Goal: Task Accomplishment & Management: Use online tool/utility

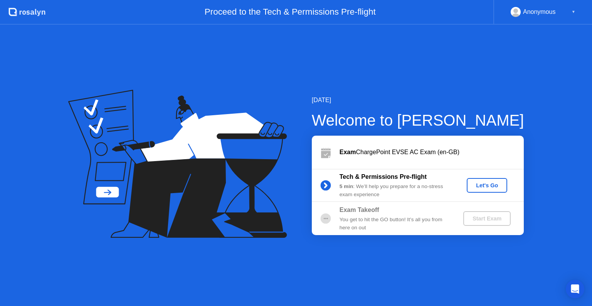
click at [492, 186] on div "Let's Go" at bounding box center [487, 185] width 34 height 6
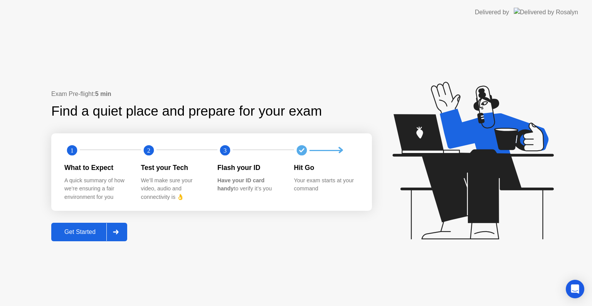
click at [78, 235] on div "Get Started" at bounding box center [80, 232] width 53 height 7
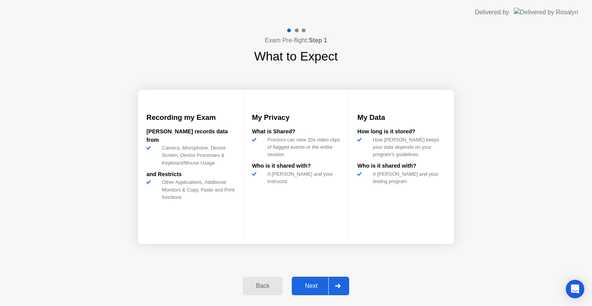
click at [308, 285] on div "Next" at bounding box center [311, 286] width 34 height 7
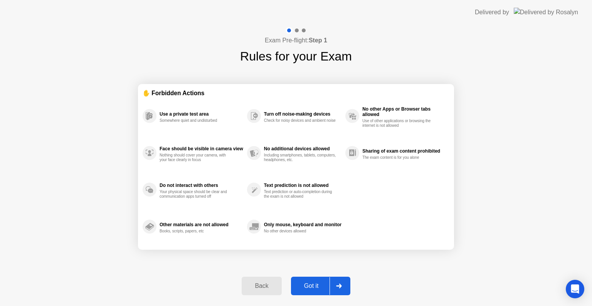
click at [308, 285] on div "Got it" at bounding box center [311, 286] width 36 height 7
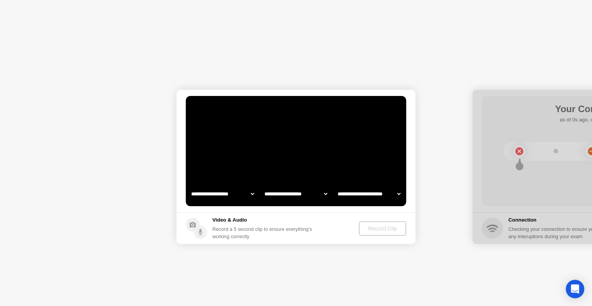
select select "**********"
select select "*******"
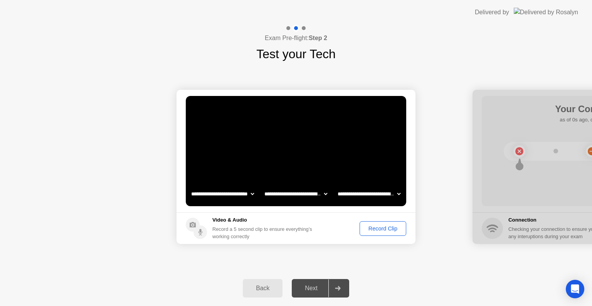
click at [386, 226] on div "Record Clip" at bounding box center [382, 229] width 41 height 6
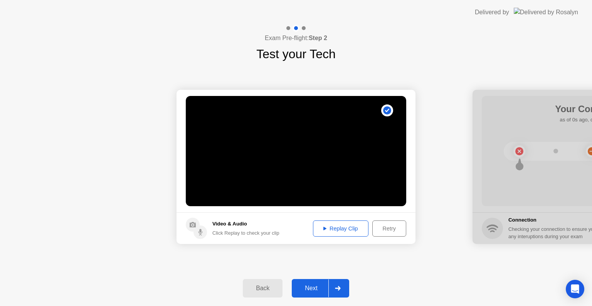
click at [312, 287] on div "Next" at bounding box center [311, 288] width 34 height 7
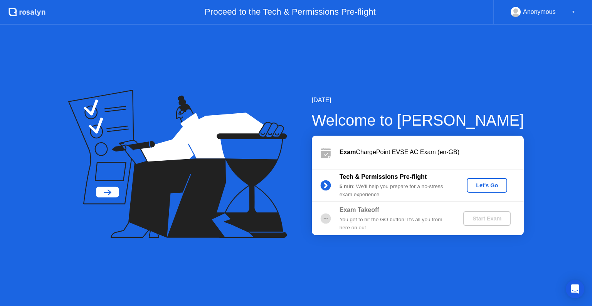
click at [492, 182] on div "Let's Go" at bounding box center [487, 185] width 34 height 6
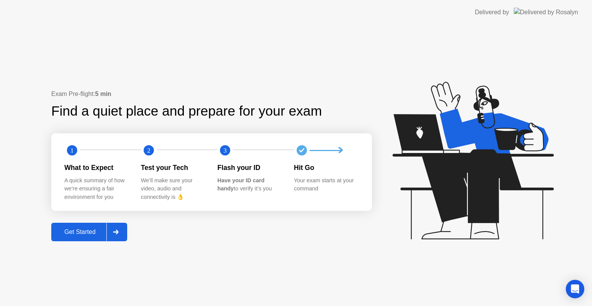
click at [83, 229] on div "Get Started" at bounding box center [80, 232] width 53 height 7
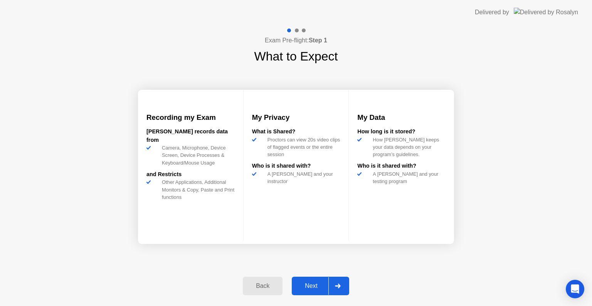
click at [315, 283] on div "Next" at bounding box center [311, 286] width 34 height 7
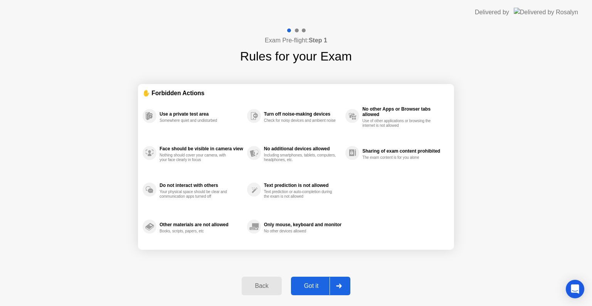
click at [315, 283] on div "Got it" at bounding box center [311, 286] width 36 height 7
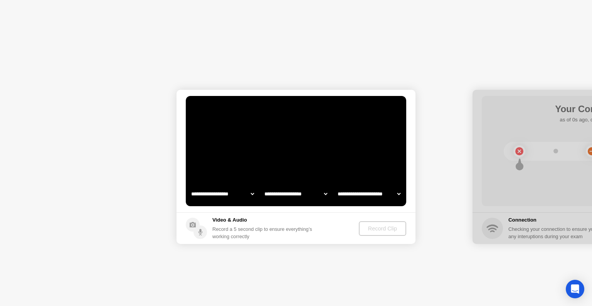
select select "**********"
select select "*******"
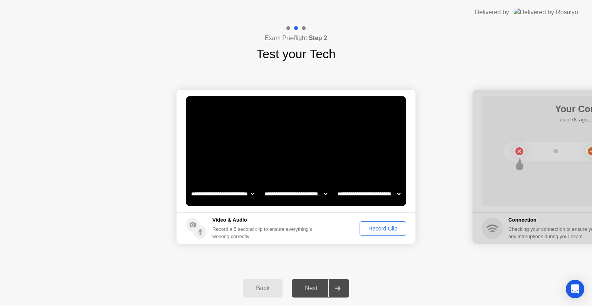
click at [376, 231] on div "Record Clip" at bounding box center [382, 229] width 41 height 6
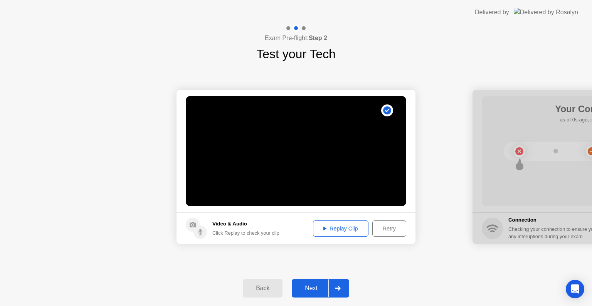
click at [313, 287] on div "Next" at bounding box center [311, 288] width 34 height 7
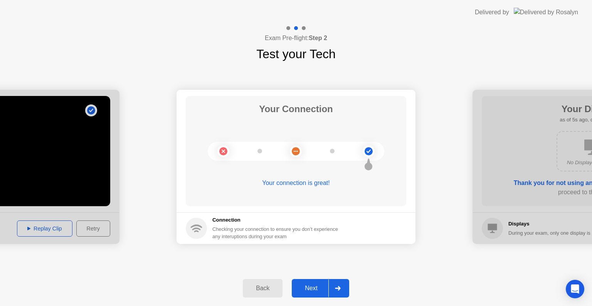
click at [297, 285] on div "Next" at bounding box center [311, 288] width 34 height 7
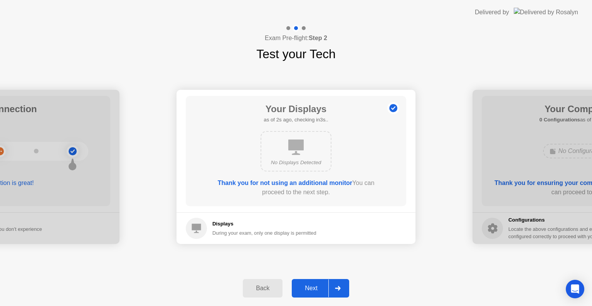
click at [309, 285] on div "Next" at bounding box center [311, 288] width 34 height 7
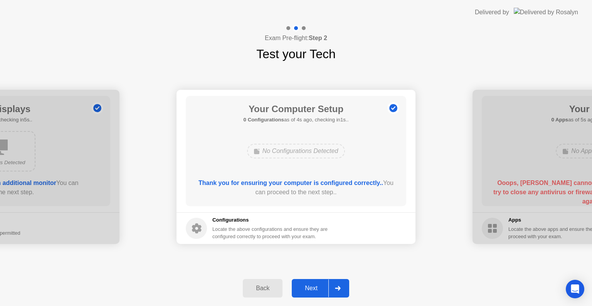
click at [309, 285] on div "Next" at bounding box center [311, 288] width 34 height 7
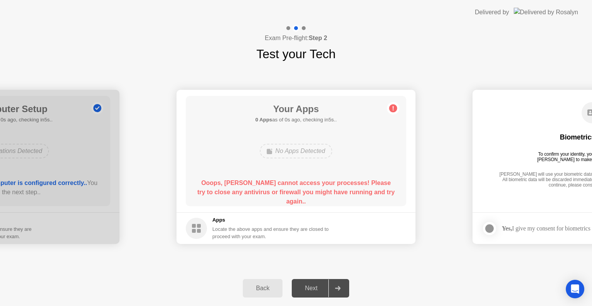
click at [234, 228] on div "Locate the above apps and ensure they are closed to proceed with your exam." at bounding box center [270, 233] width 117 height 15
click at [246, 306] on div at bounding box center [296, 306] width 592 height 0
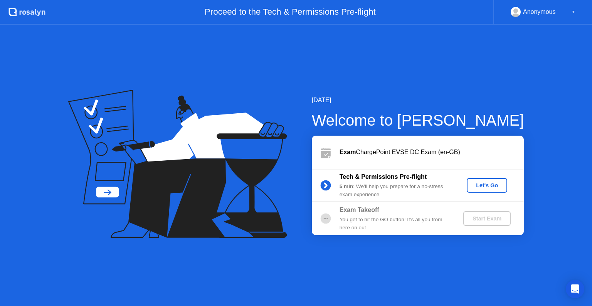
click at [324, 221] on circle at bounding box center [325, 219] width 10 height 10
click at [325, 218] on circle at bounding box center [325, 219] width 10 height 10
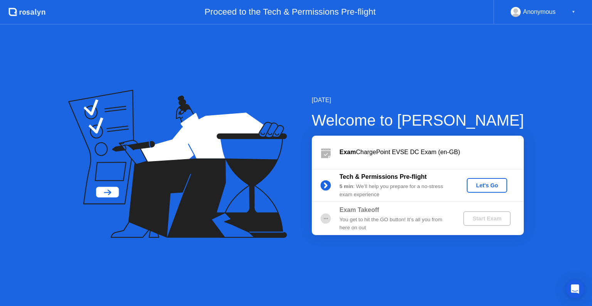
click at [327, 184] on circle at bounding box center [325, 185] width 10 height 10
click at [501, 184] on div "Let's Go" at bounding box center [487, 185] width 34 height 6
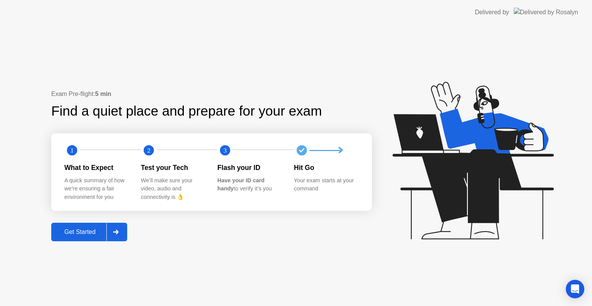
click at [88, 235] on div "Get Started" at bounding box center [80, 232] width 53 height 7
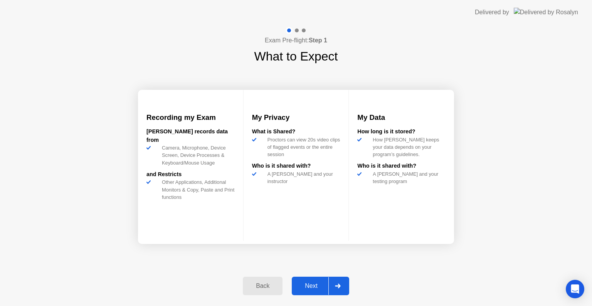
click at [307, 286] on div "Next" at bounding box center [311, 286] width 34 height 7
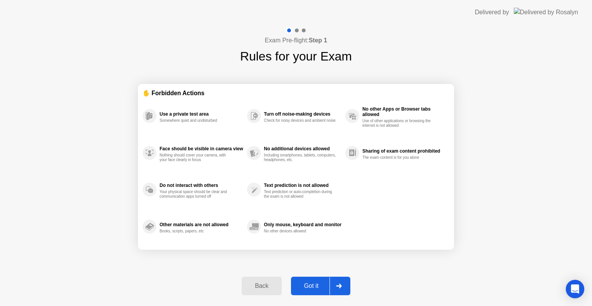
click at [307, 286] on div "Got it" at bounding box center [311, 286] width 36 height 7
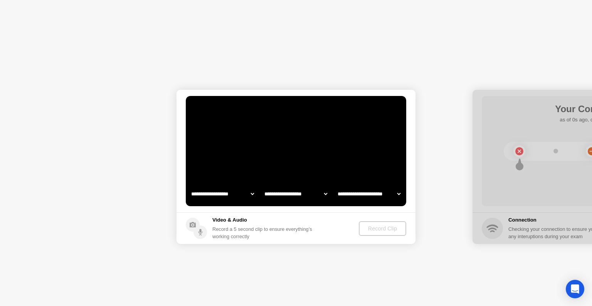
select select "**********"
select select "*******"
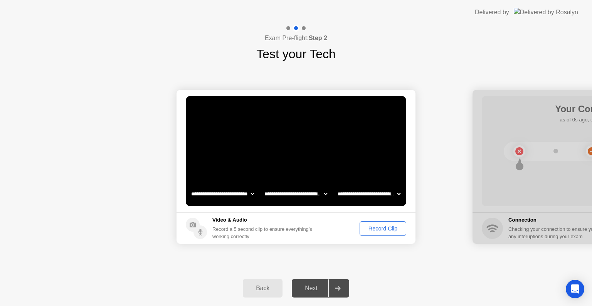
click at [365, 227] on div "Record Clip" at bounding box center [382, 229] width 41 height 6
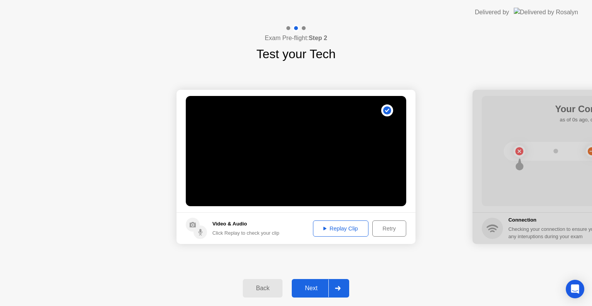
click at [315, 283] on button "Next" at bounding box center [320, 288] width 57 height 19
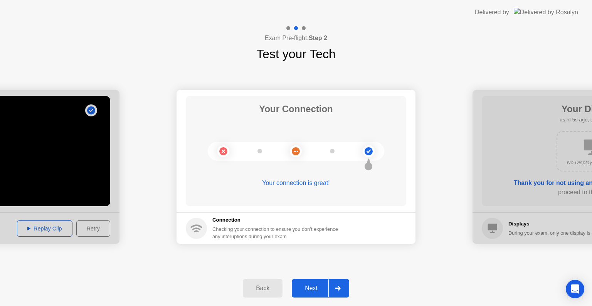
click at [313, 288] on div "Next" at bounding box center [311, 288] width 34 height 7
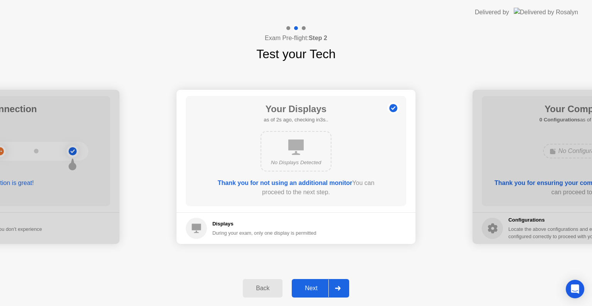
click at [313, 288] on div "Next" at bounding box center [311, 288] width 34 height 7
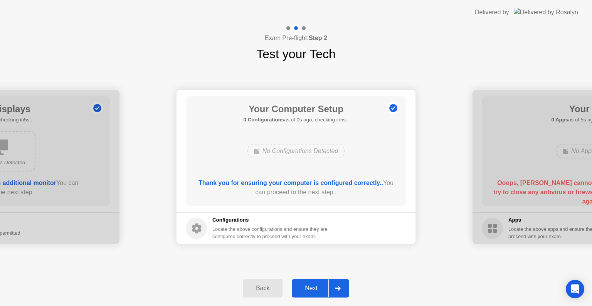
click at [313, 288] on div "Next" at bounding box center [311, 288] width 34 height 7
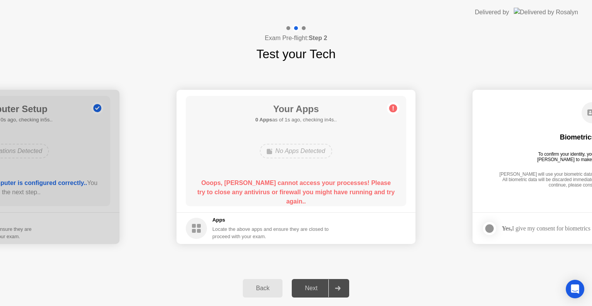
click at [518, 56] on div "Exam Pre-flight: Step 2 Test your Tech" at bounding box center [296, 44] width 592 height 39
drag, startPoint x: 479, startPoint y: 245, endPoint x: 350, endPoint y: 253, distance: 129.4
click at [534, 166] on div "Biometrics Consent To confirm your identity, your testing program requires Rosa…" at bounding box center [592, 145] width 221 height 99
click at [577, 39] on div "Exam Pre-flight: Step 2 Test your Tech" at bounding box center [296, 44] width 592 height 39
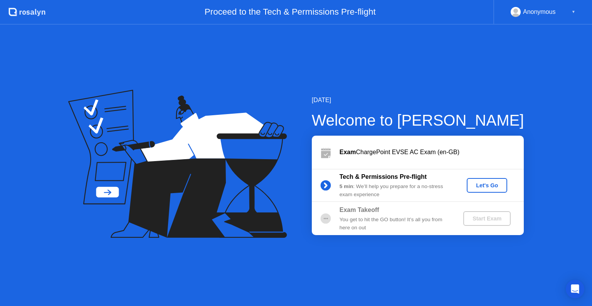
click at [479, 182] on div "Let's Go" at bounding box center [487, 185] width 34 height 6
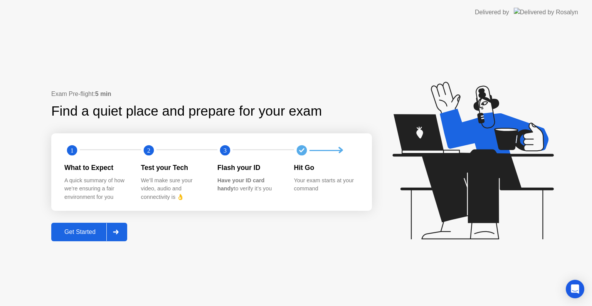
click at [80, 233] on div "Get Started" at bounding box center [80, 232] width 53 height 7
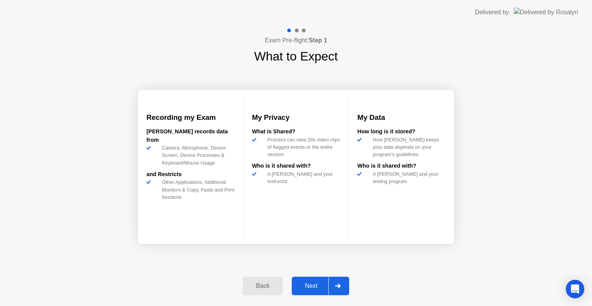
click at [312, 290] on div "Next" at bounding box center [311, 286] width 34 height 7
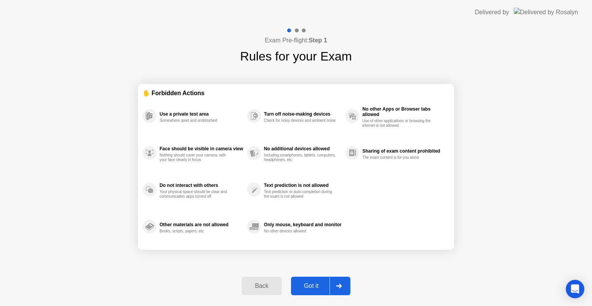
click at [312, 286] on div "Got it" at bounding box center [311, 286] width 36 height 7
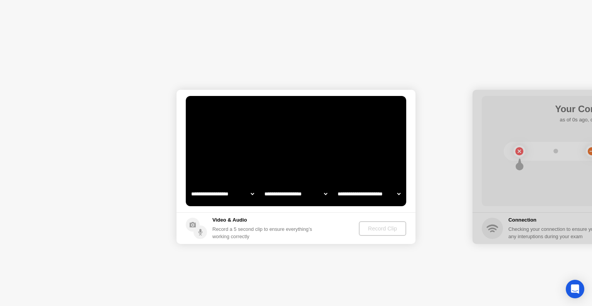
select select "**********"
select select "*******"
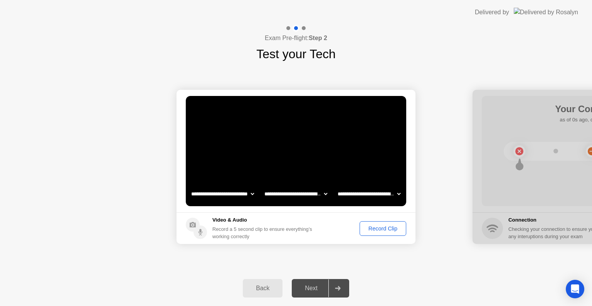
click at [394, 228] on div "Record Clip" at bounding box center [382, 229] width 41 height 6
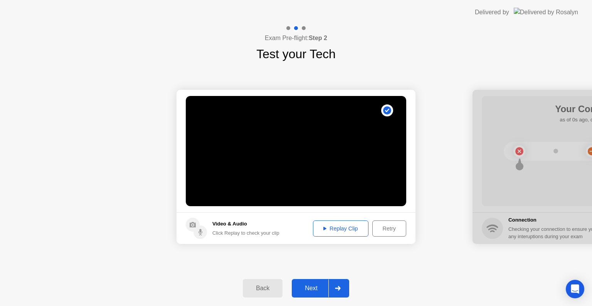
click at [308, 291] on div "Next" at bounding box center [311, 288] width 34 height 7
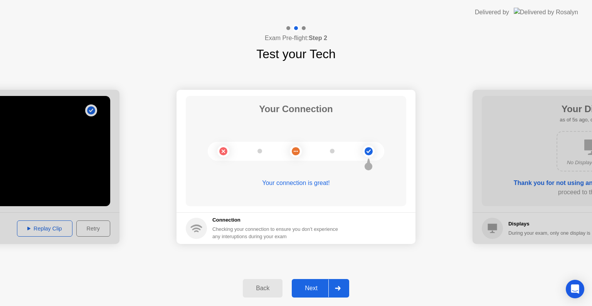
click at [315, 290] on div "Next" at bounding box center [311, 288] width 34 height 7
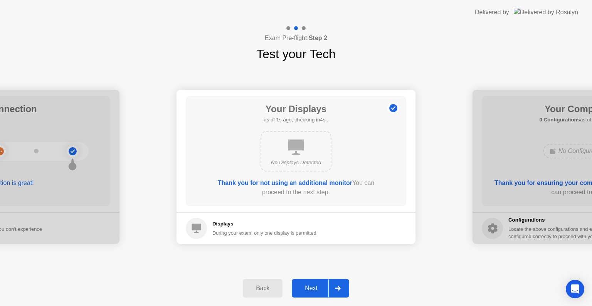
click at [315, 290] on div "Next" at bounding box center [311, 288] width 34 height 7
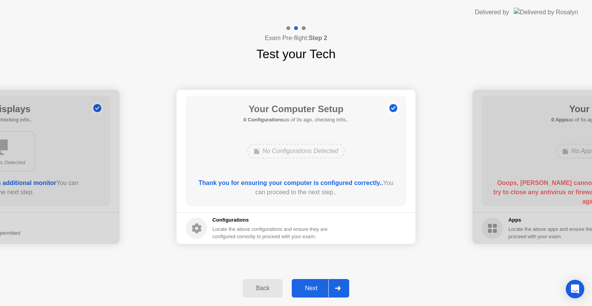
click at [315, 290] on div "Next" at bounding box center [311, 288] width 34 height 7
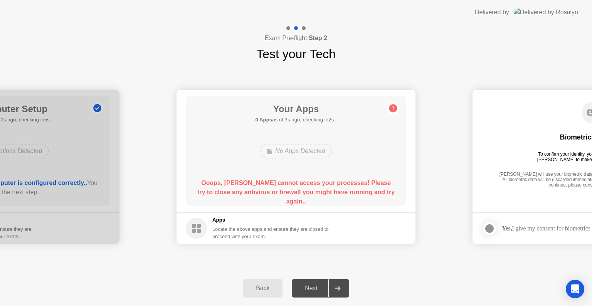
click at [544, 253] on div "**********" at bounding box center [296, 166] width 592 height 207
click at [396, 107] on circle at bounding box center [393, 108] width 8 height 8
click at [197, 233] on circle at bounding box center [196, 228] width 21 height 21
click at [360, 62] on div "Exam Pre-flight: Step 2 Test your Tech" at bounding box center [296, 44] width 592 height 39
click at [396, 115] on div "Your Apps 0 Apps as of 1s ago, checking in4s.. No Apps Detected Ooops, [PERSON_…" at bounding box center [296, 151] width 221 height 110
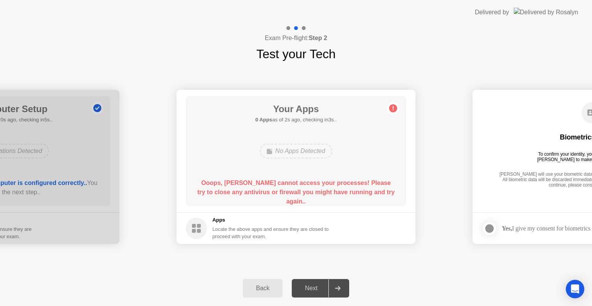
drag, startPoint x: 217, startPoint y: 238, endPoint x: 221, endPoint y: 232, distance: 6.9
click at [217, 238] on div "Locate the above apps and ensure they are closed to proceed with your exam." at bounding box center [270, 233] width 117 height 15
